Goal: Use online tool/utility: Utilize a website feature to perform a specific function

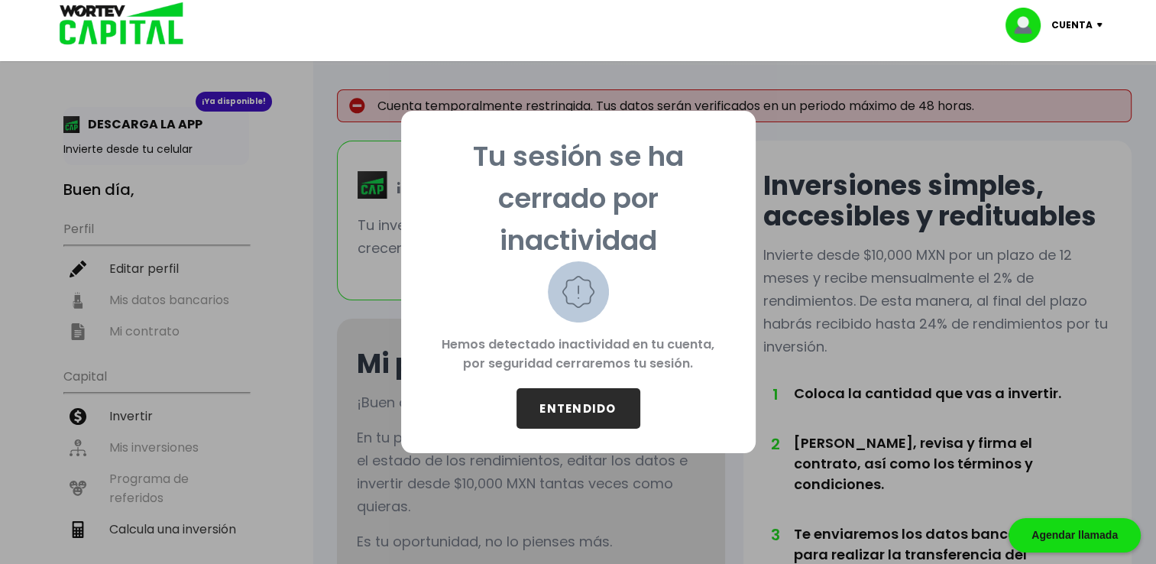
click at [588, 405] on button "ENTENDIDO" at bounding box center [579, 408] width 124 height 41
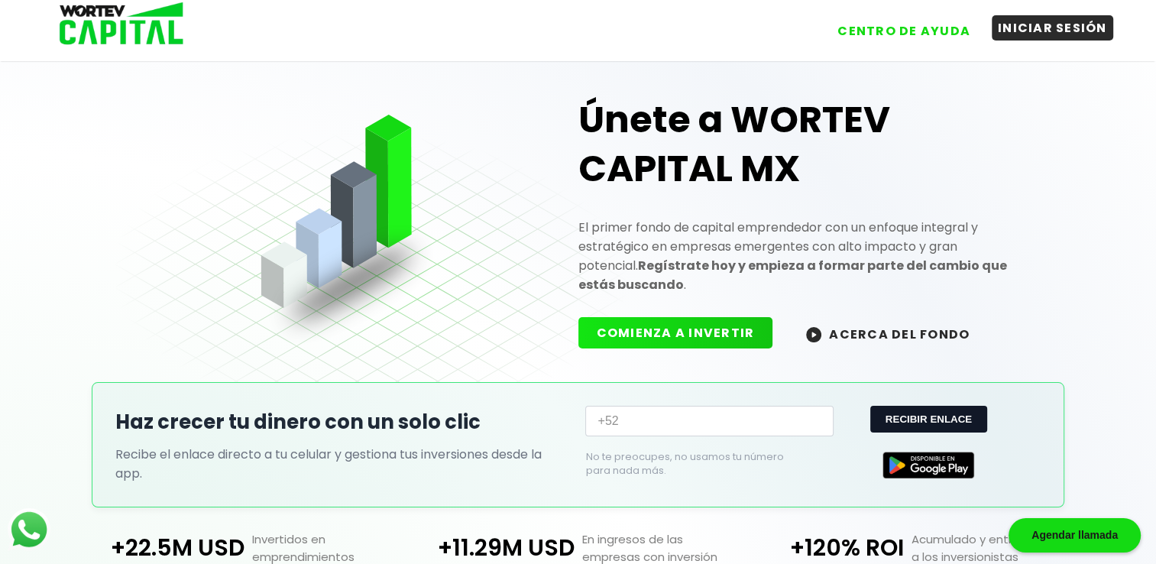
click at [1057, 30] on button "INICIAR SESIÓN" at bounding box center [1053, 27] width 122 height 25
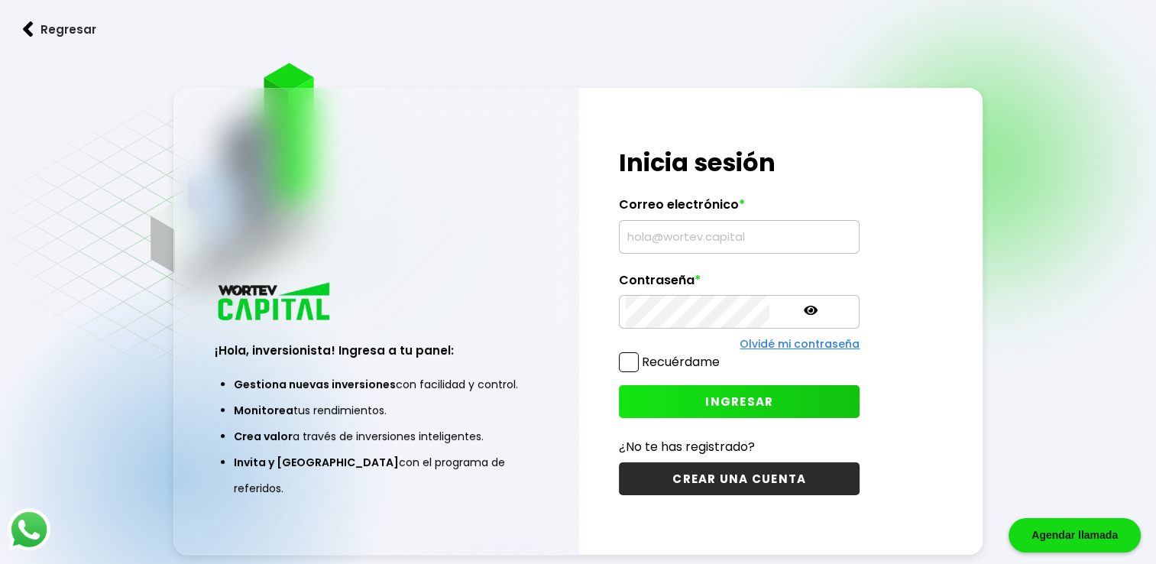
type input "[EMAIL_ADDRESS][DOMAIN_NAME]"
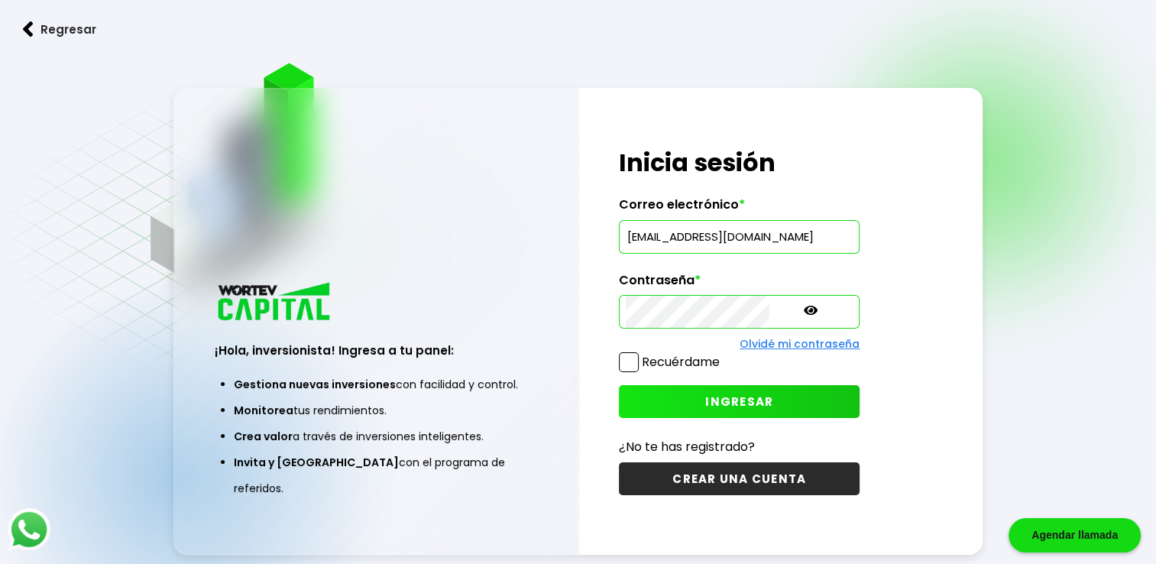
click at [637, 360] on span at bounding box center [629, 362] width 20 height 20
click at [723, 355] on input "Recuérdame" at bounding box center [723, 355] width 0 height 0
click at [705, 397] on span "INGRESAR" at bounding box center [739, 402] width 68 height 16
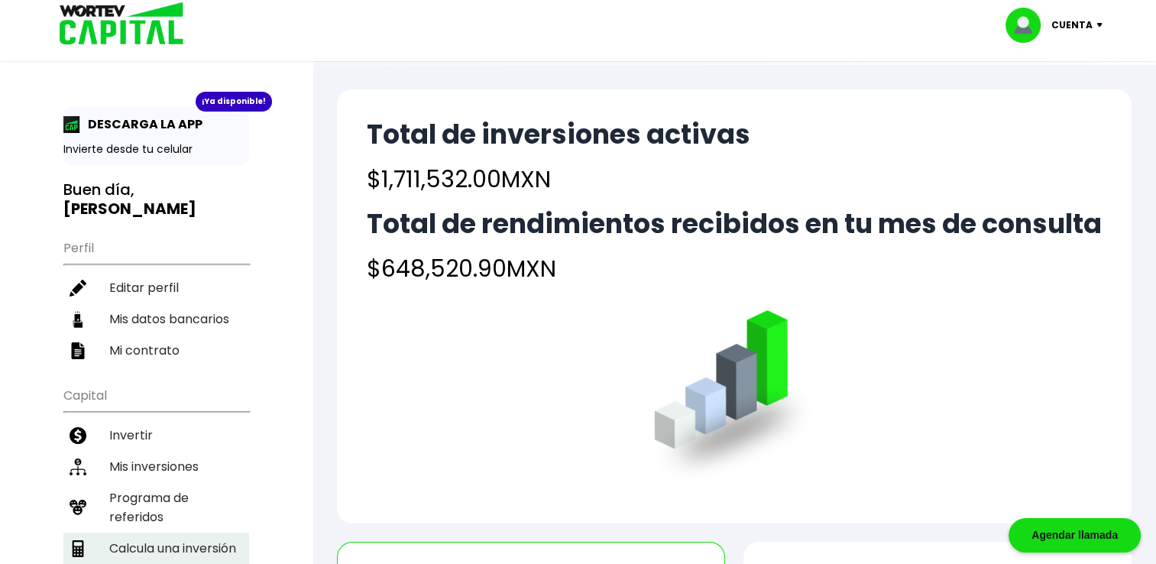
click at [211, 536] on li "Calcula una inversión" at bounding box center [156, 548] width 186 height 31
select select "1"
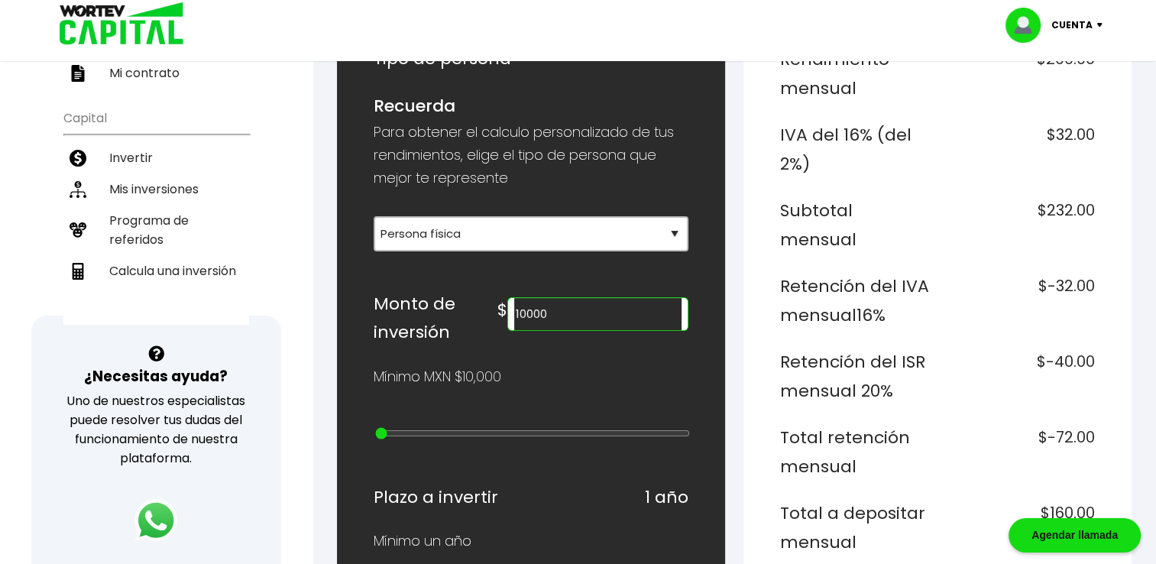
scroll to position [309, 0]
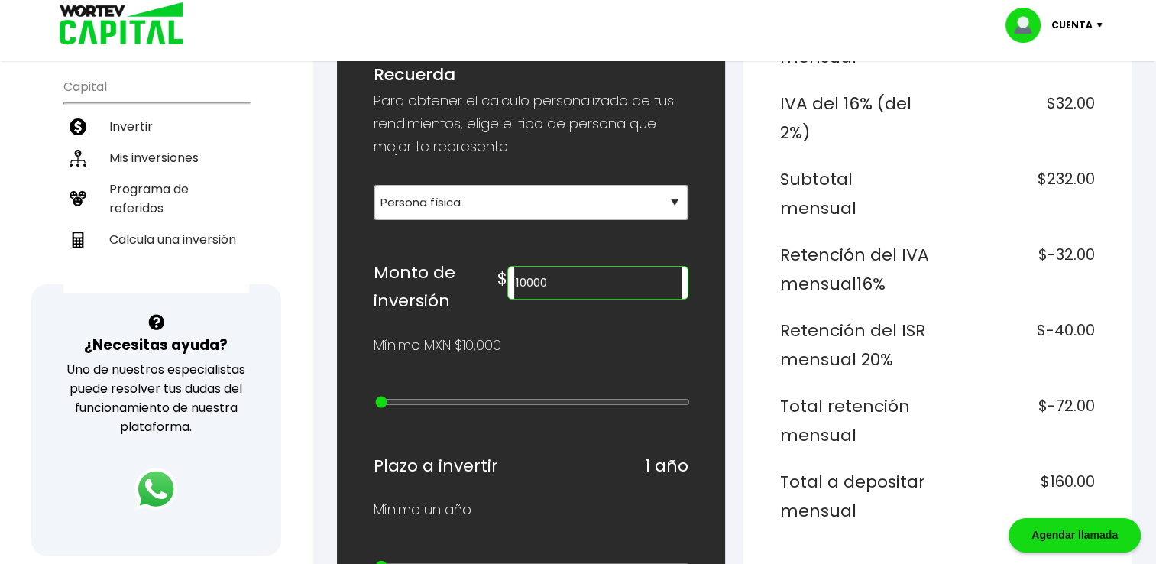
click at [589, 283] on input "10000" at bounding box center [597, 283] width 167 height 32
type input "1711532"
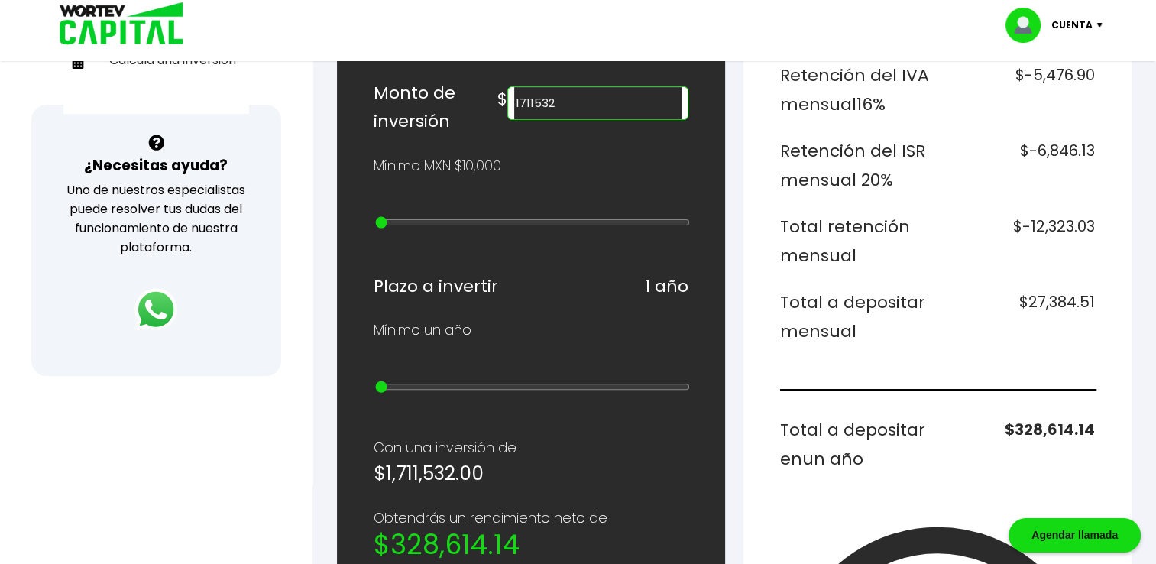
scroll to position [494, 0]
